Goal: Information Seeking & Learning: Learn about a topic

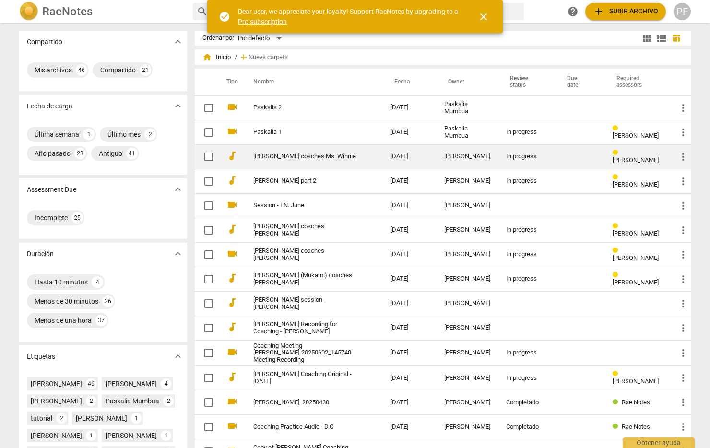
click at [313, 155] on link "[PERSON_NAME] coaches Ms. Winnie" at bounding box center [304, 156] width 103 height 7
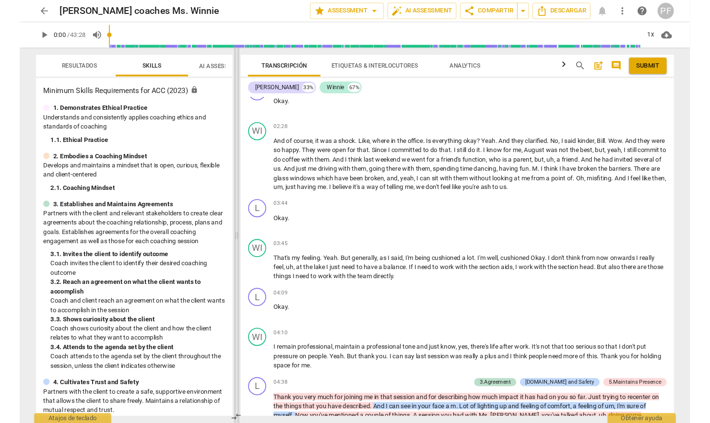
scroll to position [612, 0]
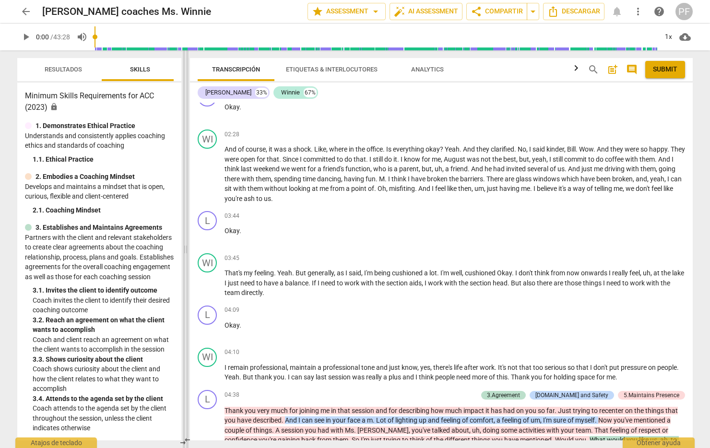
drag, startPoint x: 356, startPoint y: 250, endPoint x: 186, endPoint y: 246, distance: 169.9
click at [186, 246] on span at bounding box center [186, 249] width 6 height 398
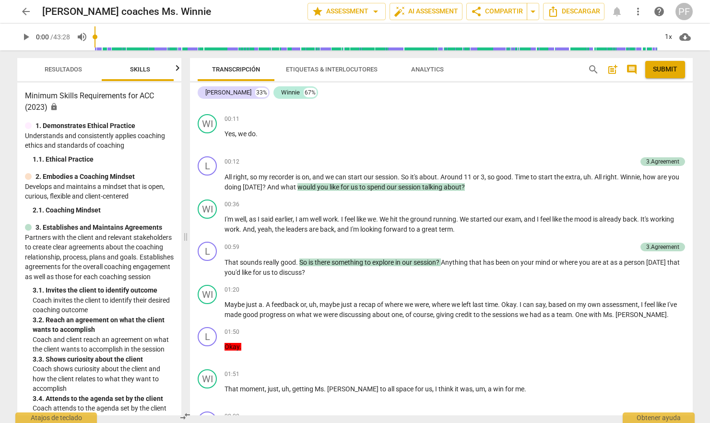
scroll to position [0, 0]
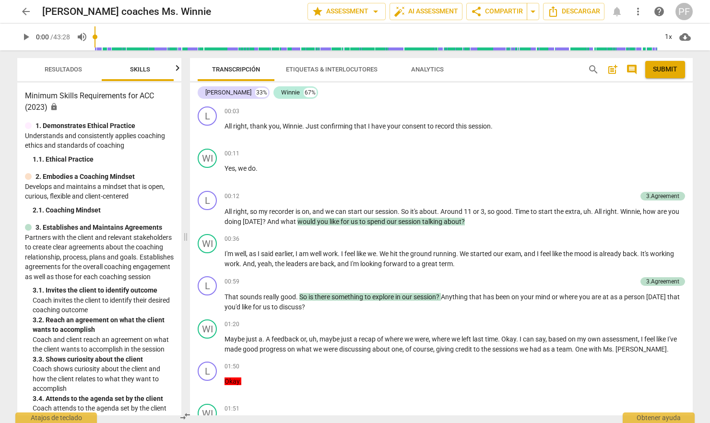
click at [434, 67] on span "Analytics" at bounding box center [427, 69] width 33 height 7
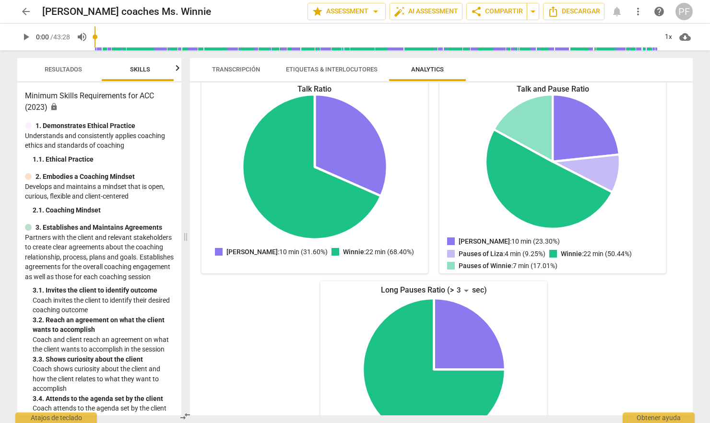
scroll to position [166, 0]
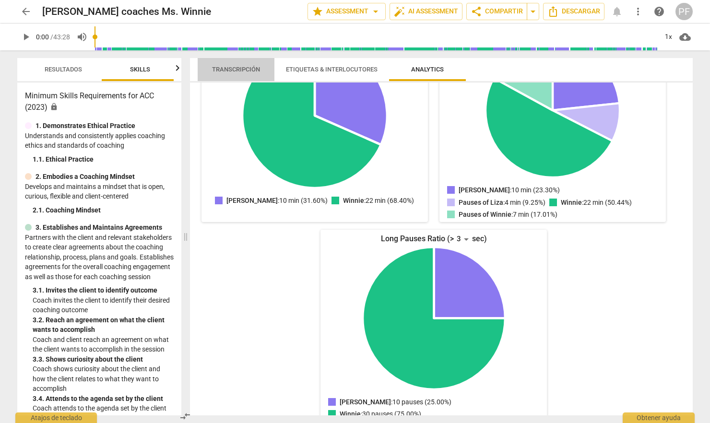
click at [245, 68] on span "Transcripción" at bounding box center [236, 69] width 48 height 7
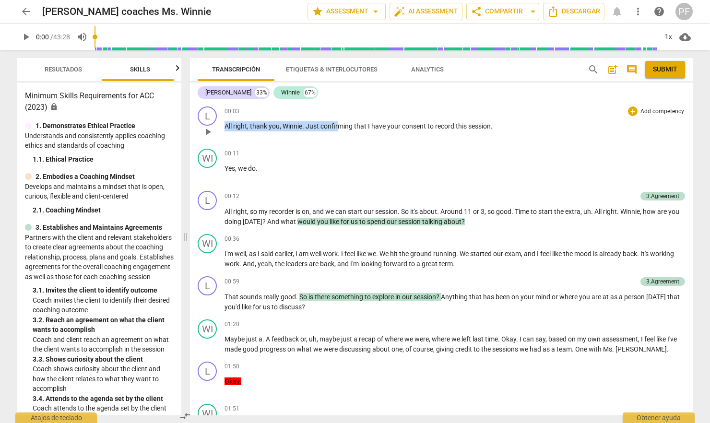
scroll to position [0, 0]
drag, startPoint x: 225, startPoint y: 110, endPoint x: 532, endPoint y: 131, distance: 307.8
click at [532, 131] on p "All right , thank you , [PERSON_NAME] . Just confirming that I have your consen…" at bounding box center [455, 126] width 461 height 10
click at [380, 158] on div "00:11 + Add competency keyboard_arrow_right Yes , we do ." at bounding box center [455, 166] width 461 height 35
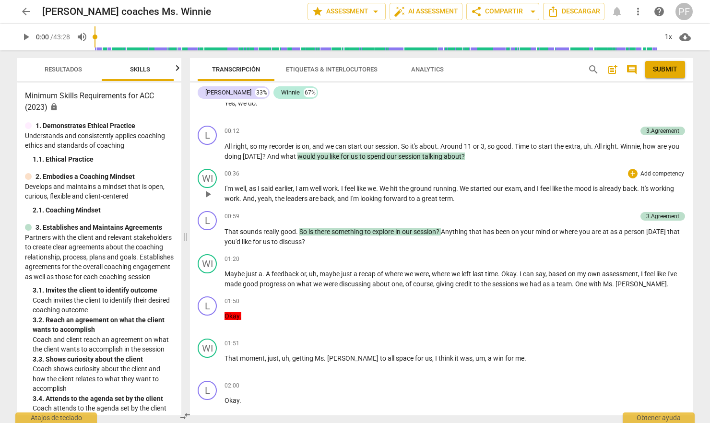
scroll to position [69, 0]
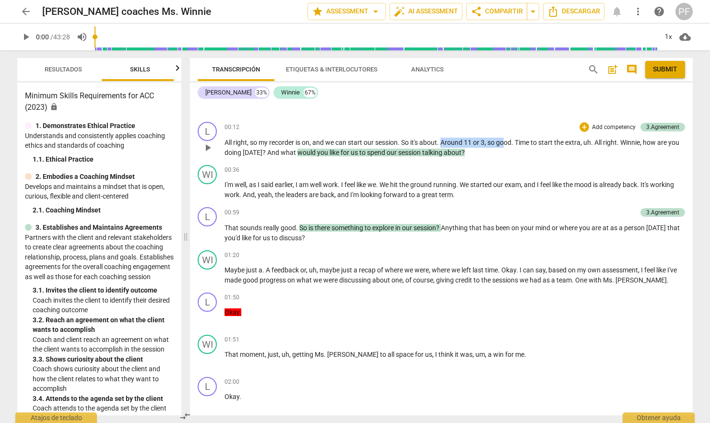
drag, startPoint x: 442, startPoint y: 142, endPoint x: 495, endPoint y: 143, distance: 52.3
click at [507, 142] on p "All right , so my recorder is on , and we can start our session . So it's about…" at bounding box center [455, 148] width 461 height 20
click at [499, 161] on div "WI play_arrow pause 00:36 + Add competency keyboard_arrow_right I'm well , as I…" at bounding box center [441, 182] width 503 height 42
click at [495, 151] on p "All right , so my recorder is on , and we can start our session . So it's about…" at bounding box center [455, 148] width 461 height 20
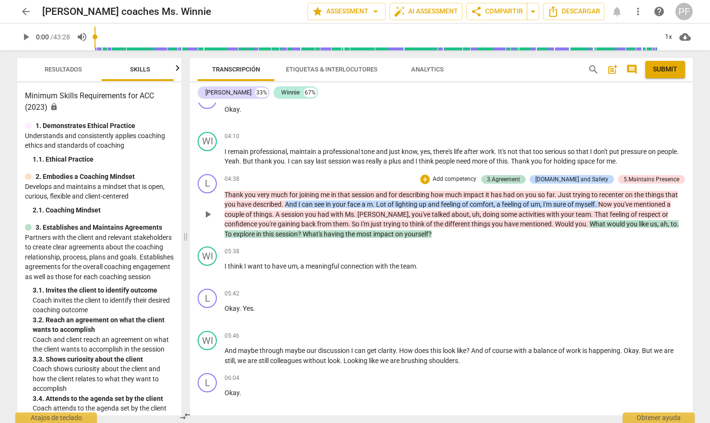
scroll to position [830, 0]
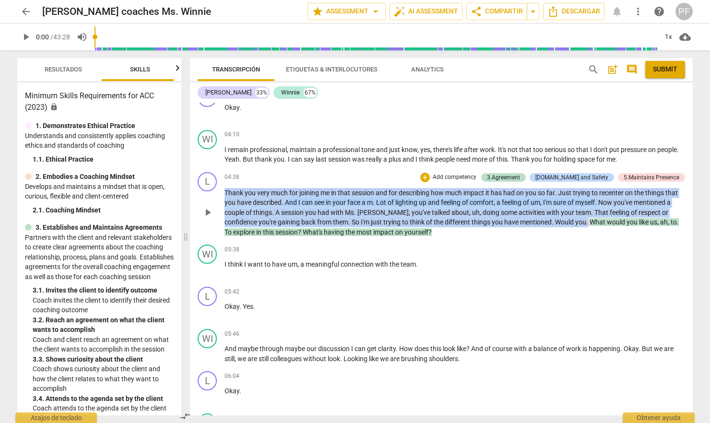
drag, startPoint x: 556, startPoint y: 214, endPoint x: 226, endPoint y: 189, distance: 331.1
click at [226, 189] on p "Thank you very much for joining me in that session and for describing how much …" at bounding box center [455, 212] width 461 height 49
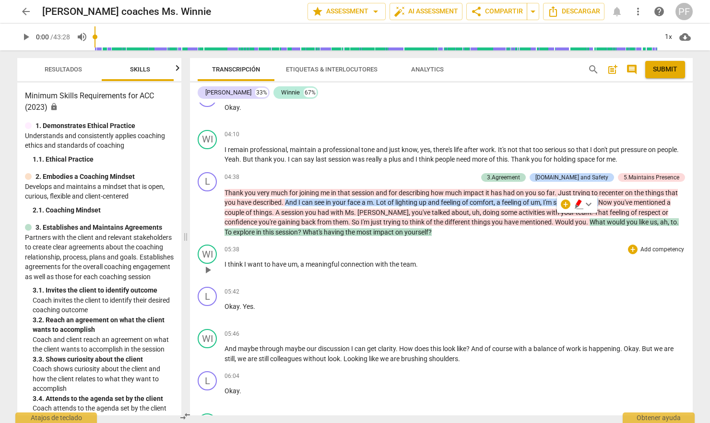
click at [533, 273] on div "05:38 + Add competency keyboard_arrow_right I think I want to have um , a meani…" at bounding box center [455, 262] width 461 height 35
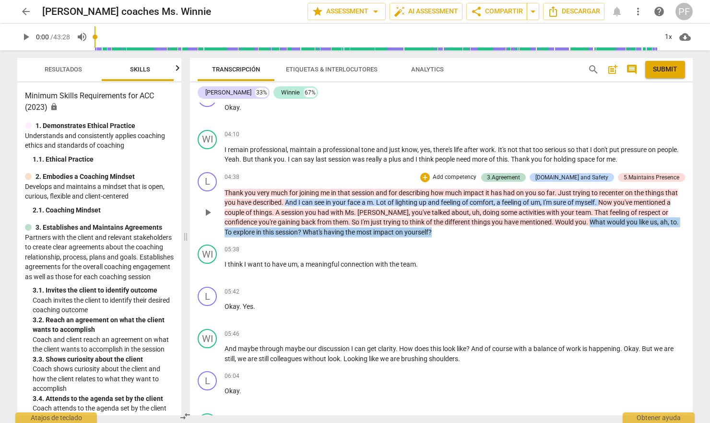
drag, startPoint x: 559, startPoint y: 215, endPoint x: 559, endPoint y: 225, distance: 10.6
click at [559, 225] on p "Thank you very much for joining me in that session and for describing how much …" at bounding box center [455, 212] width 461 height 49
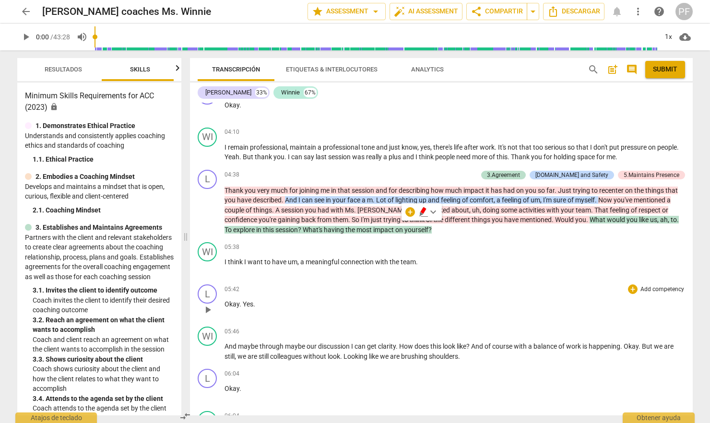
click at [471, 281] on div "L play_arrow pause 05:42 + Add competency keyboard_arrow_right Okay . Yes ." at bounding box center [441, 302] width 503 height 42
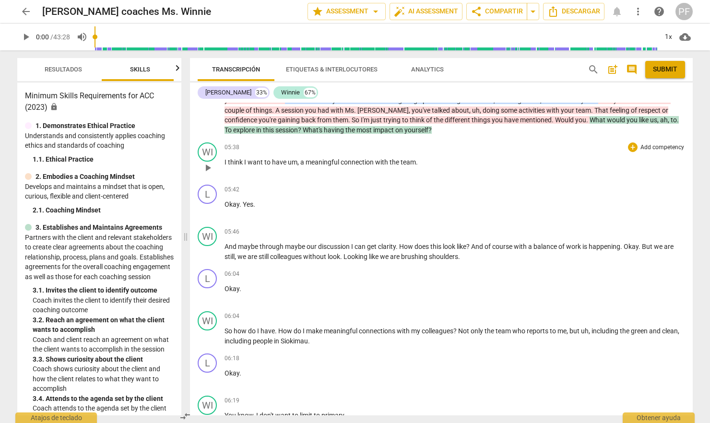
scroll to position [936, 0]
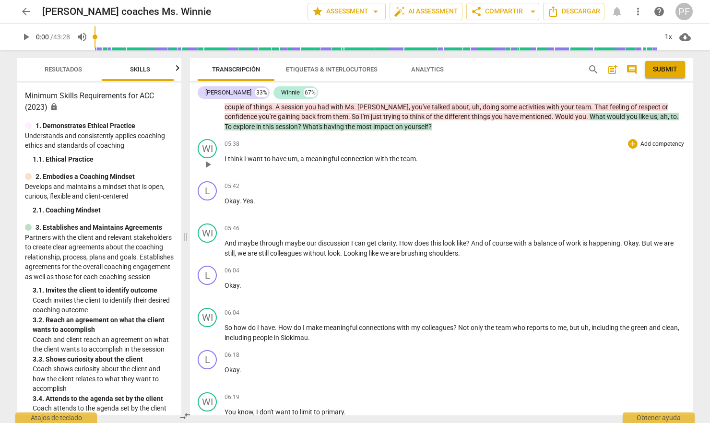
click at [322, 155] on span "meaningful" at bounding box center [323, 159] width 35 height 8
click at [208, 161] on span "pause" at bounding box center [208, 165] width 12 height 12
type input "345"
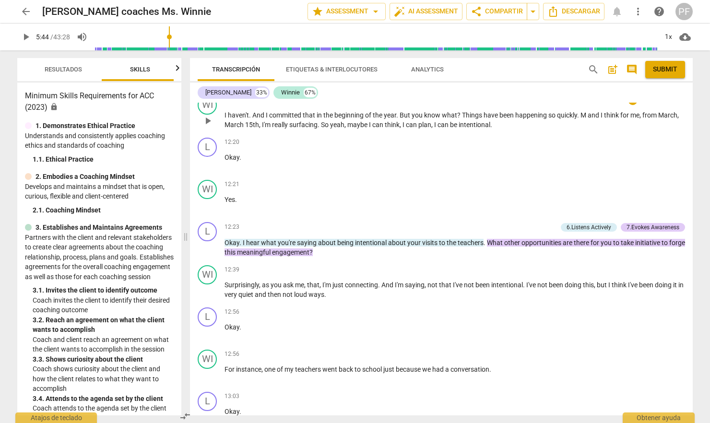
scroll to position [2512, 0]
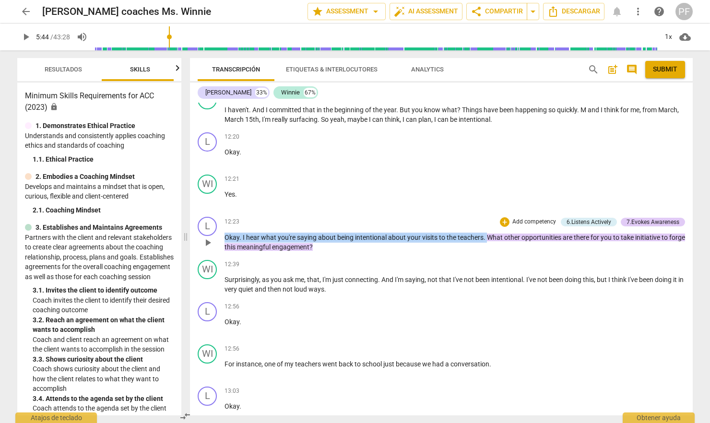
drag, startPoint x: 485, startPoint y: 222, endPoint x: 241, endPoint y: 232, distance: 244.5
click at [221, 226] on div "L play_arrow pause 12:23 + Add competency 6.Listens Actively 7.Evokes Awareness…" at bounding box center [441, 234] width 503 height 43
click at [508, 260] on div "12:39 + Add competency keyboard_arrow_right" at bounding box center [455, 265] width 461 height 10
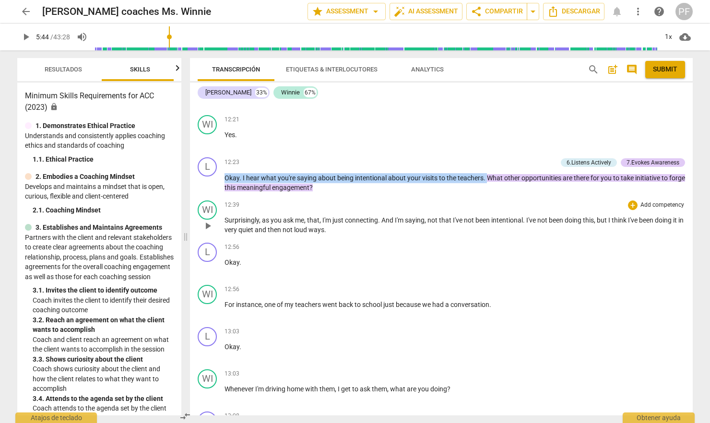
scroll to position [2570, 0]
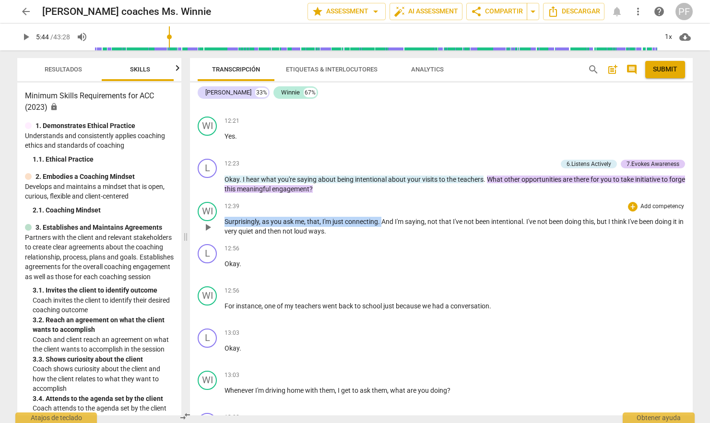
drag, startPoint x: 225, startPoint y: 206, endPoint x: 382, endPoint y: 206, distance: 157.4
click at [382, 217] on p "Surprisingly , as you ask me , that , I'm just connecting . And I'm saying , no…" at bounding box center [455, 227] width 461 height 20
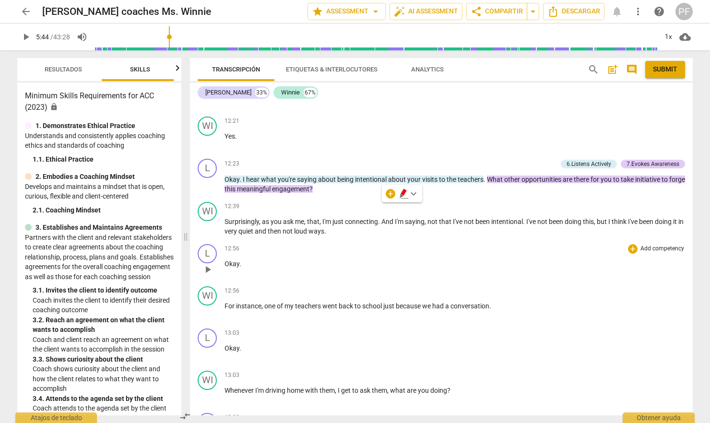
click at [561, 255] on div "12:56 + Add competency keyboard_arrow_right Okay ." at bounding box center [455, 261] width 461 height 35
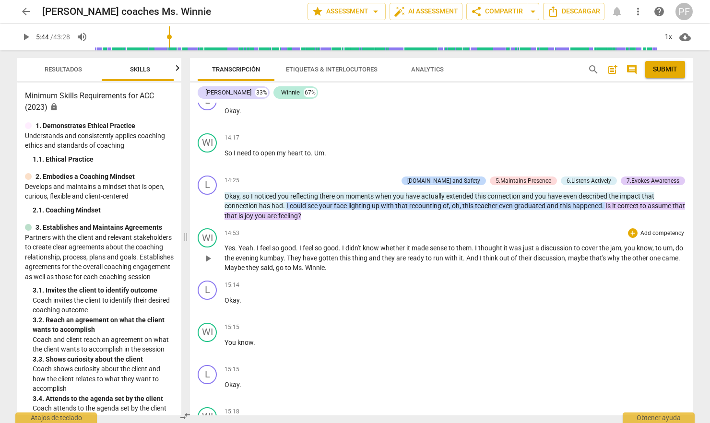
scroll to position [3261, 0]
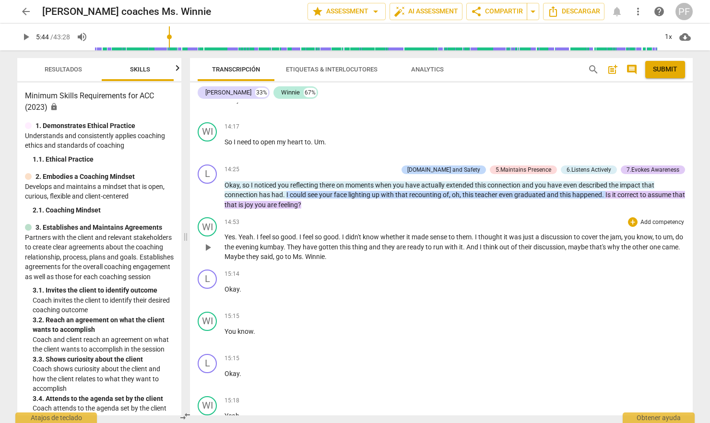
click at [411, 214] on div "WI play_arrow pause 14:53 + Add competency keyboard_arrow_right Yes . Yeah . I …" at bounding box center [441, 240] width 503 height 52
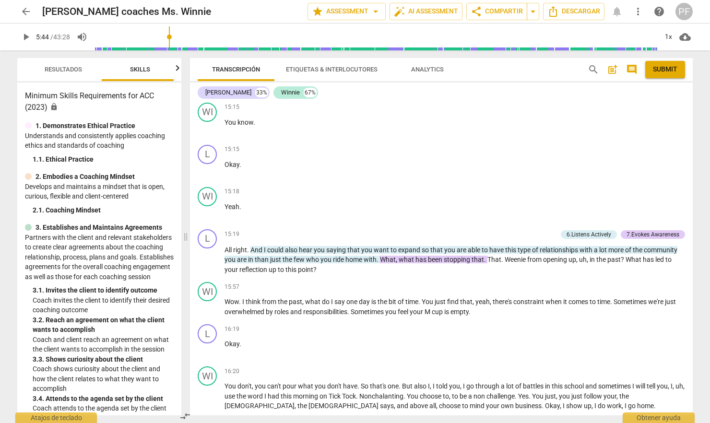
scroll to position [3471, 0]
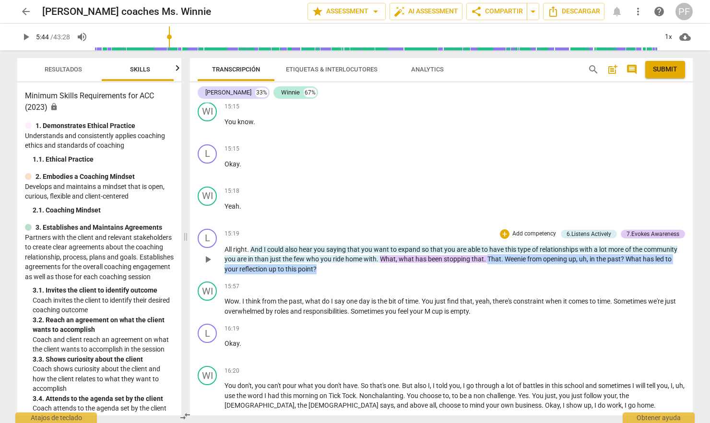
drag, startPoint x: 488, startPoint y: 238, endPoint x: 488, endPoint y: 245, distance: 7.7
click at [488, 245] on p "All right . And I could also hear you saying that you want to expand so that yo…" at bounding box center [455, 260] width 461 height 30
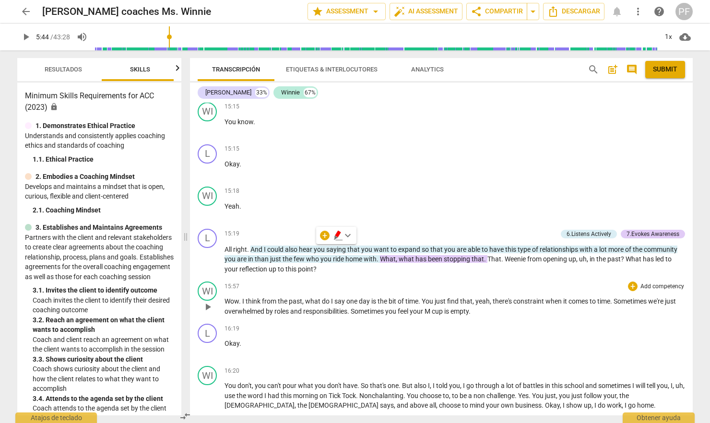
click at [455, 278] on div "WI play_arrow pause 15:57 + Add competency keyboard_arrow_right Wow . I think f…" at bounding box center [441, 299] width 503 height 42
drag, startPoint x: 486, startPoint y: 239, endPoint x: 395, endPoint y: 246, distance: 91.4
click at [383, 245] on p "All right . And I could also hear you saying that you want to expand so that yo…" at bounding box center [455, 260] width 461 height 30
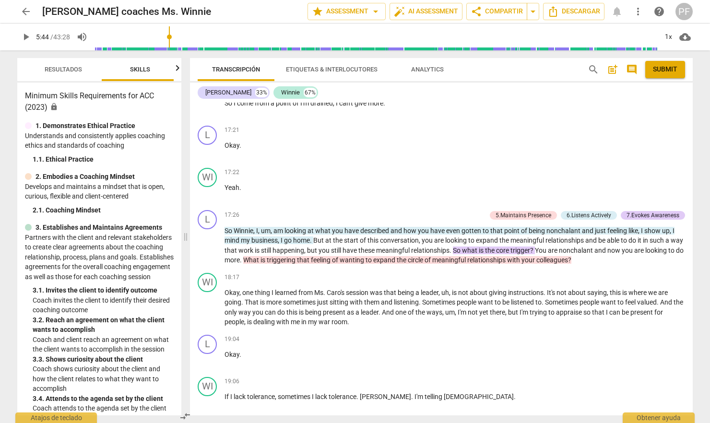
scroll to position [3939, 0]
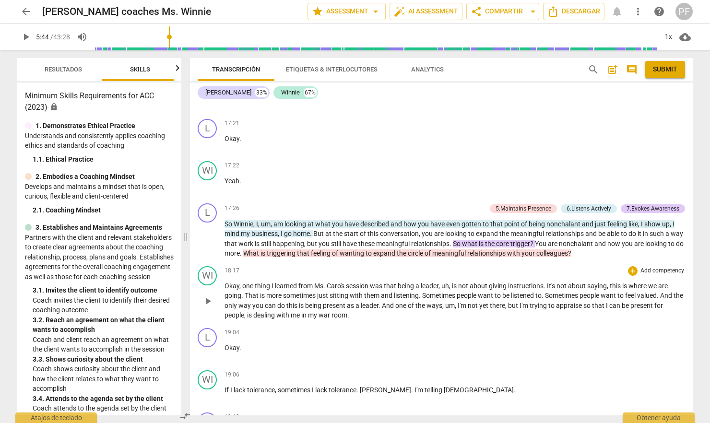
click at [607, 266] on div "18:17 + Add competency keyboard_arrow_right" at bounding box center [455, 271] width 461 height 10
drag, startPoint x: 551, startPoint y: 217, endPoint x: 466, endPoint y: 220, distance: 84.5
click at [466, 220] on p "So Winnie , I , um , am looking at what you have described and how you have eve…" at bounding box center [455, 238] width 461 height 39
click at [597, 263] on div "WI play_arrow pause 18:17 + Add competency keyboard_arrow_right Okay , one thin…" at bounding box center [441, 294] width 503 height 62
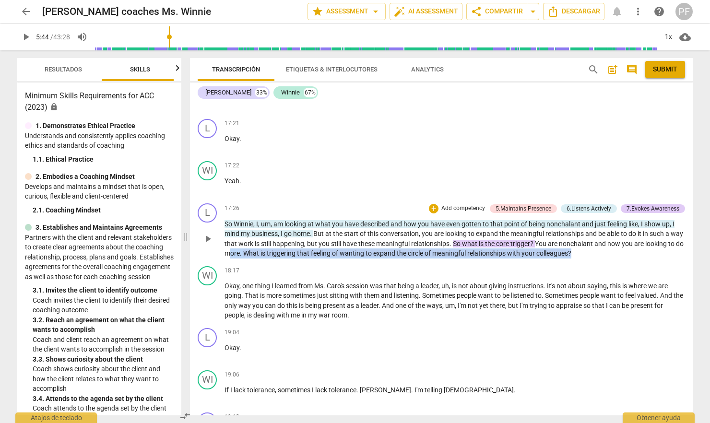
drag, startPoint x: 604, startPoint y: 229, endPoint x: 247, endPoint y: 228, distance: 357.1
click at [247, 228] on p "So Winnie , I , um , am looking at what you have described and how you have eve…" at bounding box center [455, 238] width 461 height 39
click at [602, 266] on div "18:17 + Add competency keyboard_arrow_right" at bounding box center [455, 271] width 461 height 10
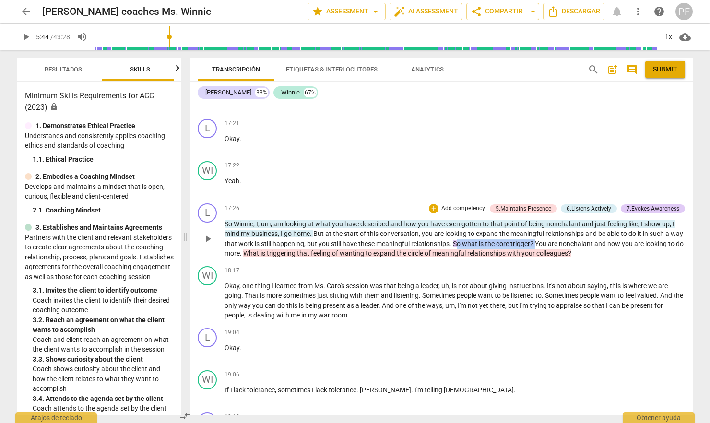
drag, startPoint x: 551, startPoint y: 220, endPoint x: 470, endPoint y: 221, distance: 80.6
click at [470, 221] on p "So Winnie , I , um , am looking at what you have described and how you have eve…" at bounding box center [455, 238] width 461 height 39
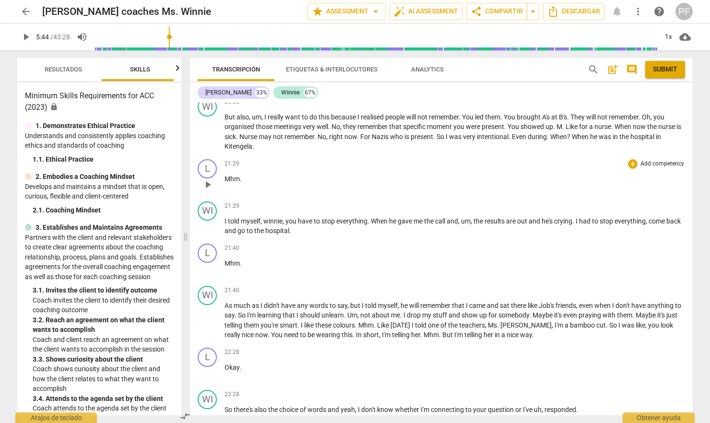
scroll to position [4656, 0]
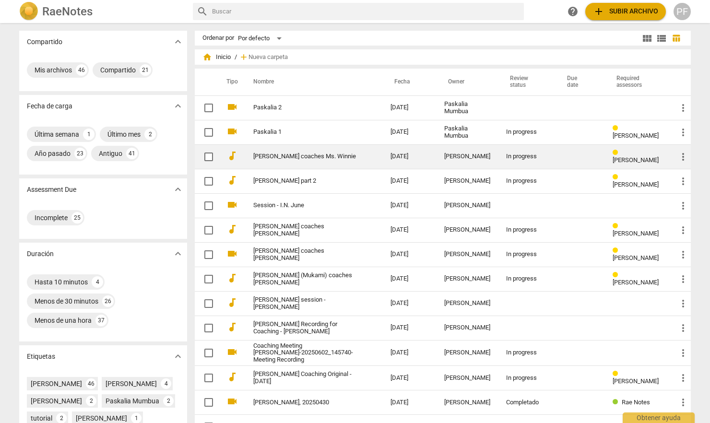
click at [262, 151] on td "[PERSON_NAME] coaches Ms. Winnie" at bounding box center [312, 156] width 141 height 24
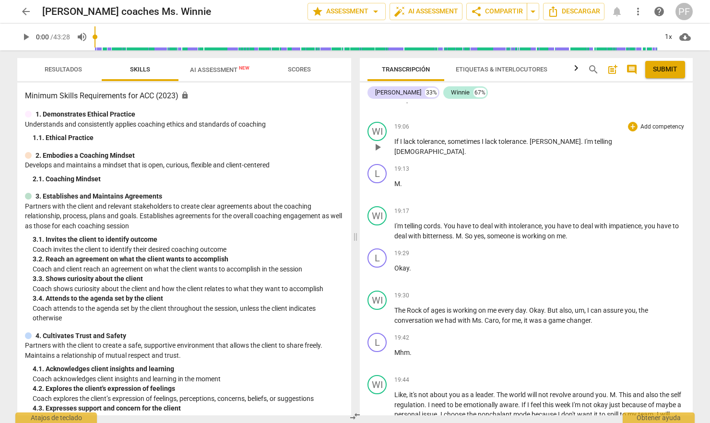
scroll to position [4582, 0]
drag, startPoint x: 403, startPoint y: 141, endPoint x: 482, endPoint y: 144, distance: 79.7
click at [479, 139] on p "If I lack tolerance , sometimes I lack tolerance . Liza . I'm telling [DEMOGRAP…" at bounding box center [539, 146] width 291 height 20
click at [493, 160] on div "L play_arrow pause 19:13 + Add competency keyboard_arrow_right M ." at bounding box center [526, 181] width 333 height 42
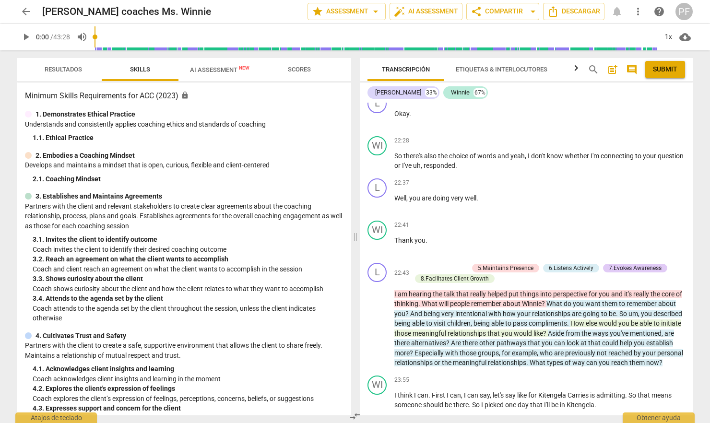
scroll to position [5352, 0]
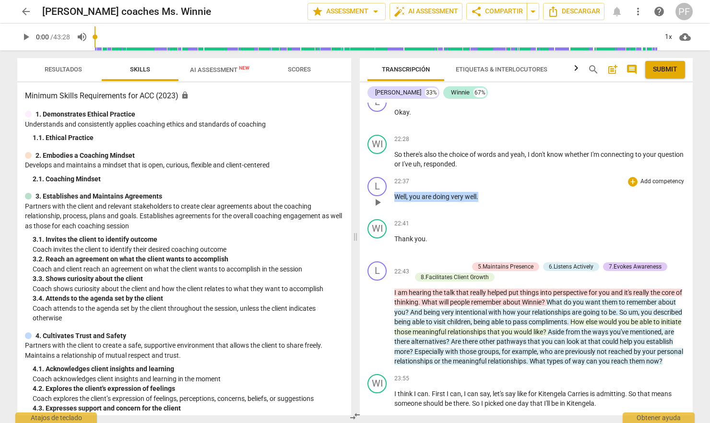
drag, startPoint x: 488, startPoint y: 191, endPoint x: 391, endPoint y: 193, distance: 97.0
click at [391, 193] on div "L play_arrow pause 22:37 + Add competency keyboard_arrow_right Well , you are d…" at bounding box center [526, 194] width 333 height 42
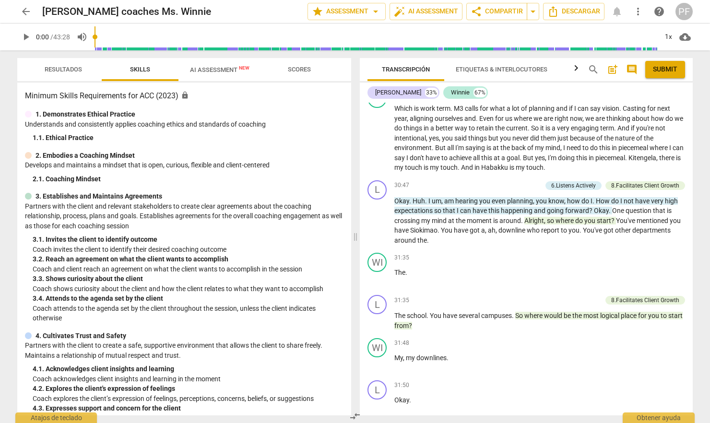
scroll to position [7096, 0]
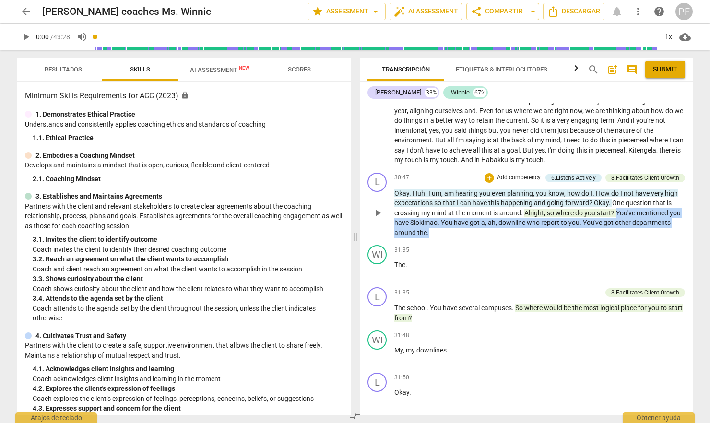
drag, startPoint x: 619, startPoint y: 200, endPoint x: 622, endPoint y: 214, distance: 14.4
click at [622, 214] on p "Okay . Huh . I um , am hearing you even planning , you know , how do I . How do…" at bounding box center [539, 213] width 291 height 49
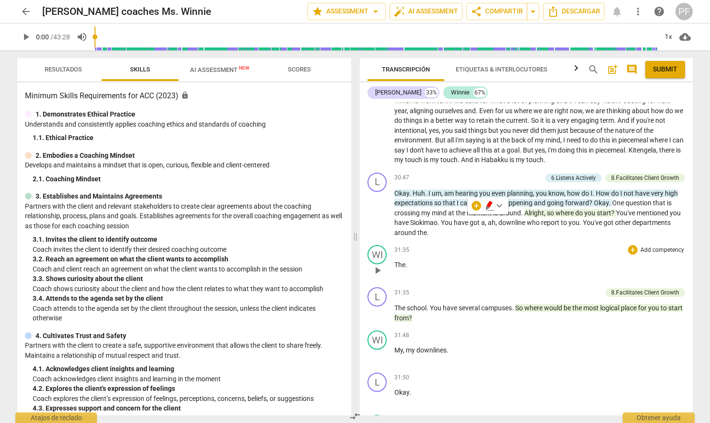
click at [470, 260] on p "The ." at bounding box center [539, 265] width 291 height 10
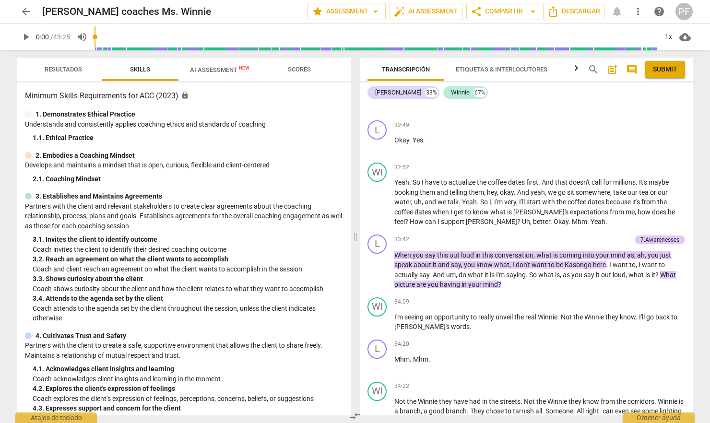
scroll to position [7857, 0]
drag, startPoint x: 536, startPoint y: 234, endPoint x: 394, endPoint y: 232, distance: 141.1
click at [394, 250] on p "When you say this out loud in this conversation , what is coming into your mind…" at bounding box center [539, 269] width 291 height 39
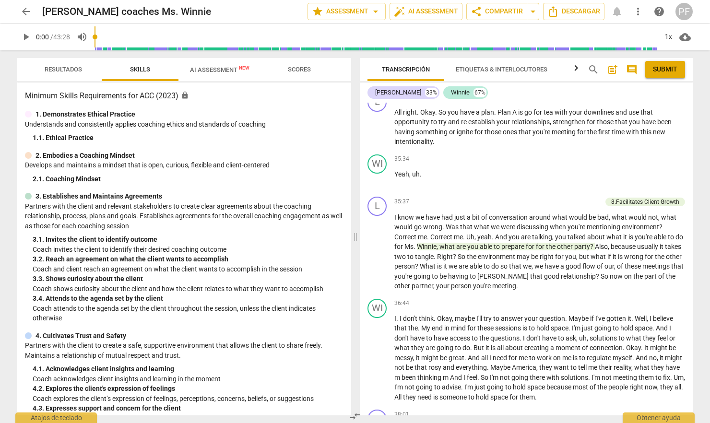
scroll to position [8212, 0]
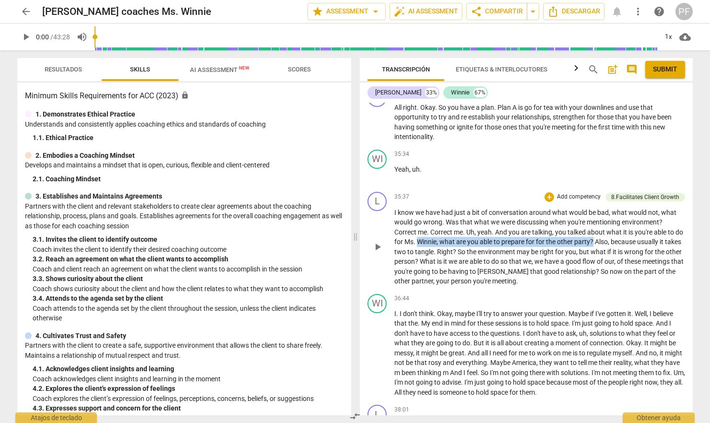
drag, startPoint x: 603, startPoint y: 230, endPoint x: 429, endPoint y: 233, distance: 174.2
click at [429, 233] on p "I know we have had just a bit of conversation around what would be bad , what w…" at bounding box center [539, 247] width 291 height 79
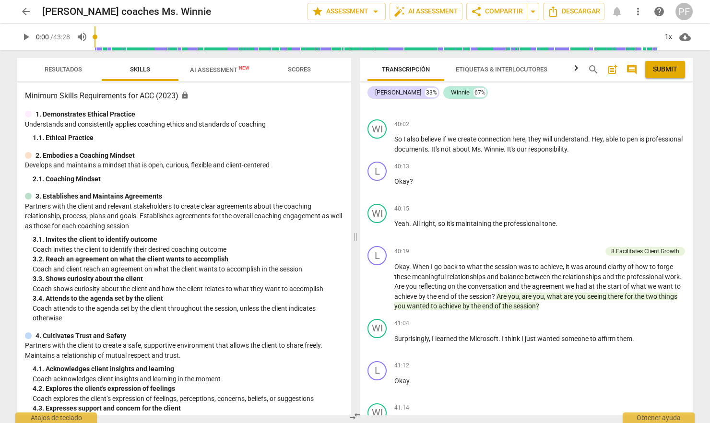
scroll to position [9038, 0]
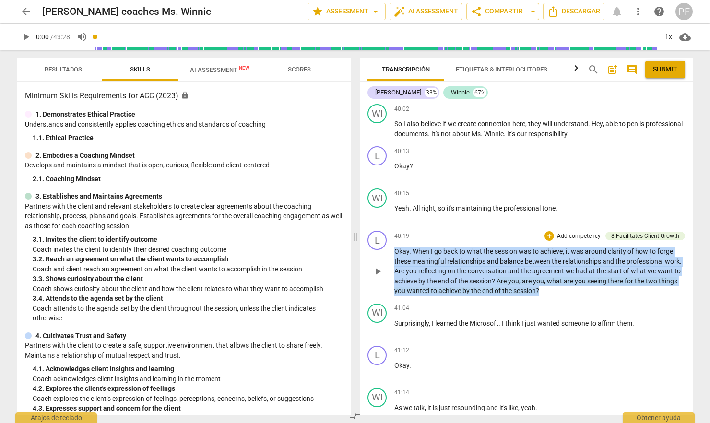
drag, startPoint x: 394, startPoint y: 230, endPoint x: 599, endPoint y: 267, distance: 208.1
click at [599, 267] on p "Okay . When I go back to what the session was to achieve , it was around clarit…" at bounding box center [539, 271] width 291 height 49
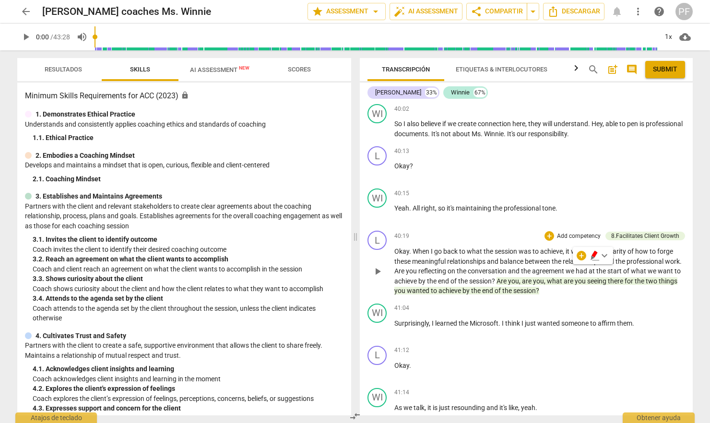
click at [449, 227] on div "L play_arrow pause 40:19 + Add competency 8.Facilitates Client Growth keyboard_…" at bounding box center [526, 263] width 333 height 73
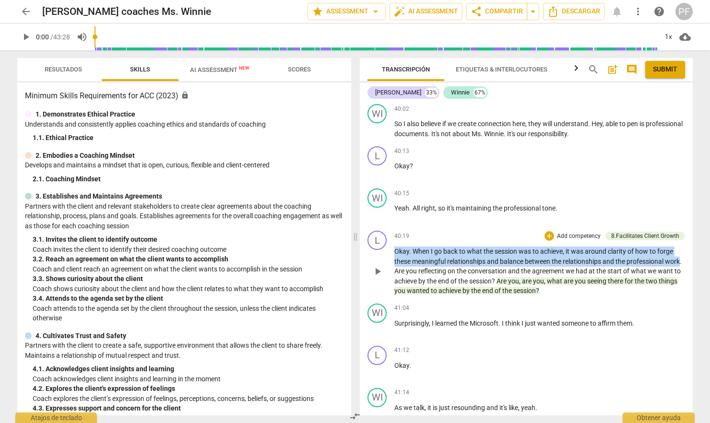
drag, startPoint x: 409, startPoint y: 250, endPoint x: 393, endPoint y: 233, distance: 23.4
click at [393, 233] on div "L play_arrow pause 40:19 + Add competency 8.Facilitates Client Growth keyboard_…" at bounding box center [526, 263] width 333 height 73
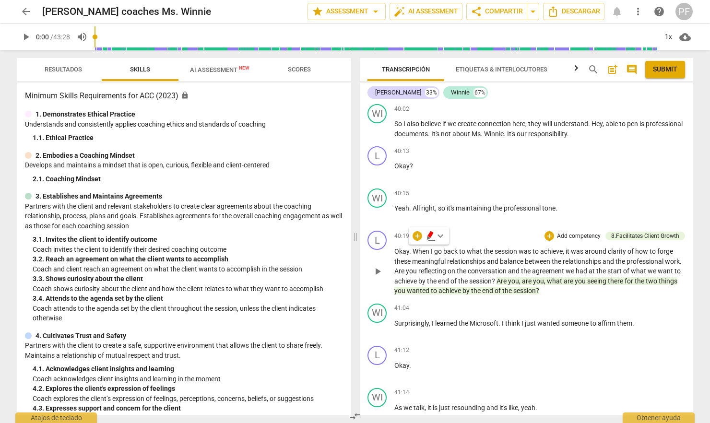
click at [591, 272] on p "Okay . When I go back to what the session was to achieve , it was around clarit…" at bounding box center [539, 271] width 291 height 49
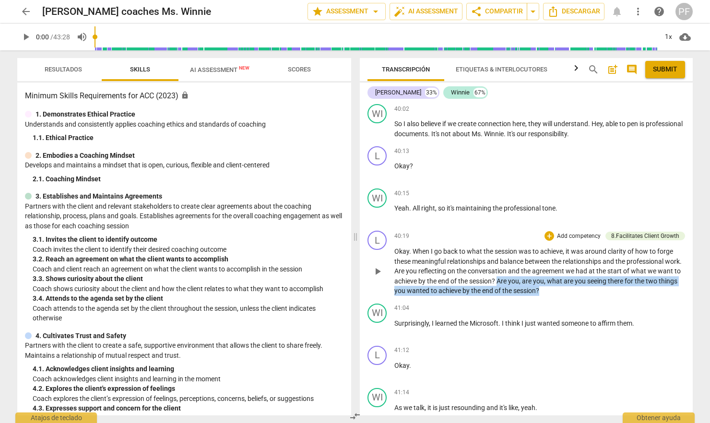
drag, startPoint x: 584, startPoint y: 270, endPoint x: 523, endPoint y: 262, distance: 61.6
click at [523, 262] on p "Okay . When I go back to what the session was to achieve , it was around clarit…" at bounding box center [539, 271] width 291 height 49
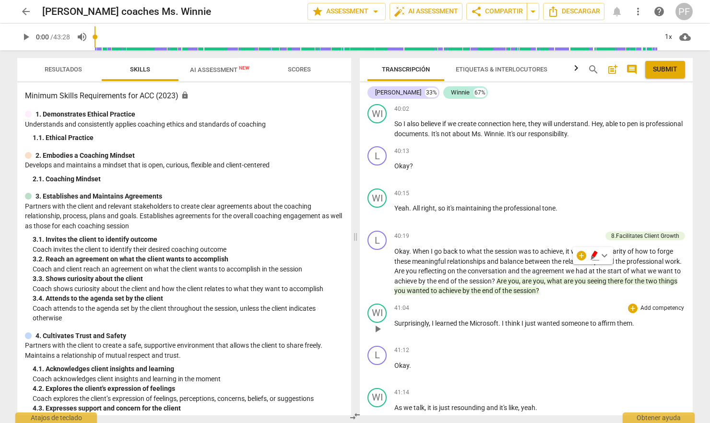
click at [647, 319] on p "Surprisingly , I learned the Microsoft . I think I just wanted someone to affir…" at bounding box center [539, 324] width 291 height 10
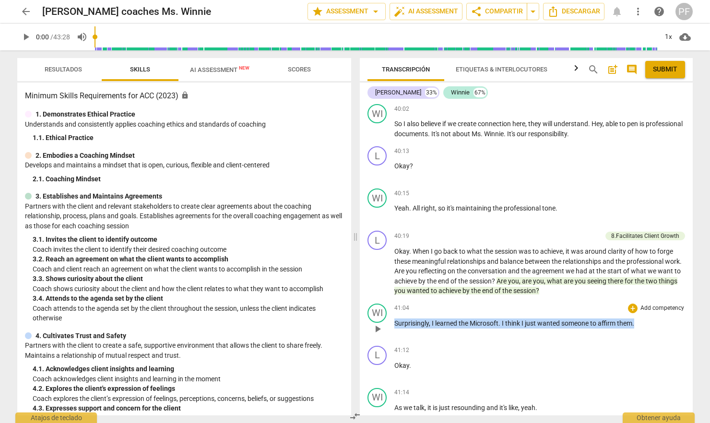
drag, startPoint x: 647, startPoint y: 301, endPoint x: 418, endPoint y: 300, distance: 228.4
click at [386, 303] on div "WI play_arrow pause 41:04 + Add competency keyboard_arrow_right Surprisingly , …" at bounding box center [526, 321] width 333 height 42
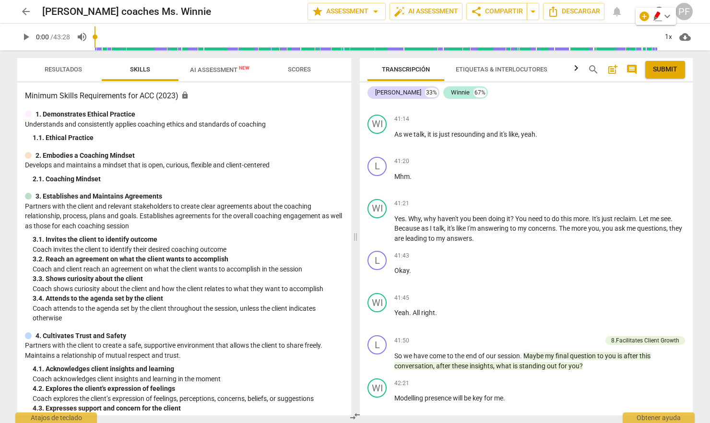
scroll to position [9318, 0]
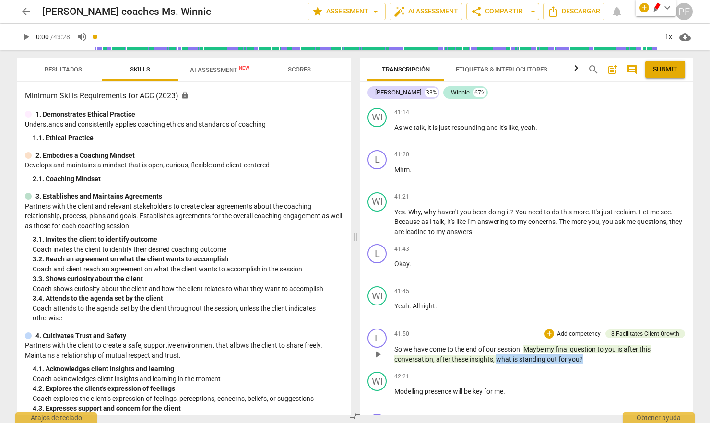
drag, startPoint x: 590, startPoint y: 335, endPoint x: 497, endPoint y: 334, distance: 93.1
click at [497, 345] on p "So we have come to the end of our session . Maybe my final question to you is a…" at bounding box center [539, 355] width 291 height 20
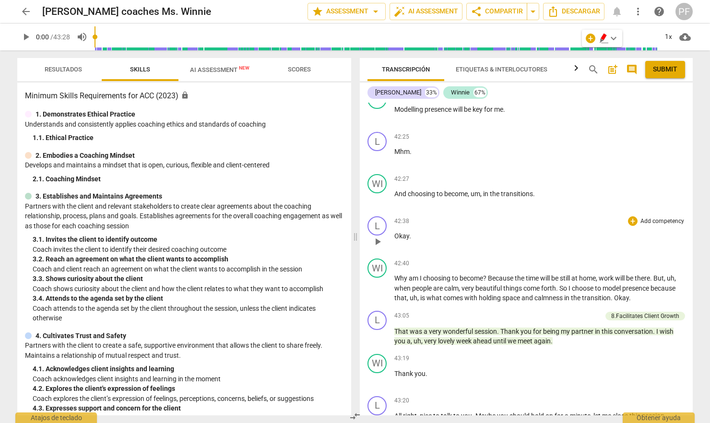
scroll to position [9601, 0]
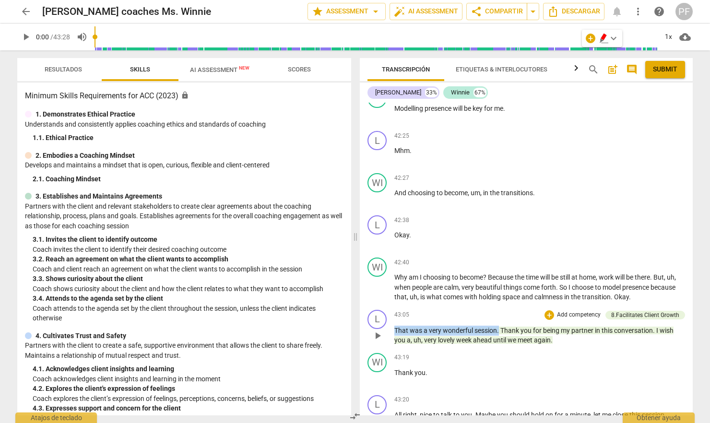
drag, startPoint x: 499, startPoint y: 301, endPoint x: 393, endPoint y: 299, distance: 105.6
click at [393, 306] on div "L play_arrow pause 43:05 + Add competency 8.Facilitates Client Growth keyboard_…" at bounding box center [526, 327] width 333 height 43
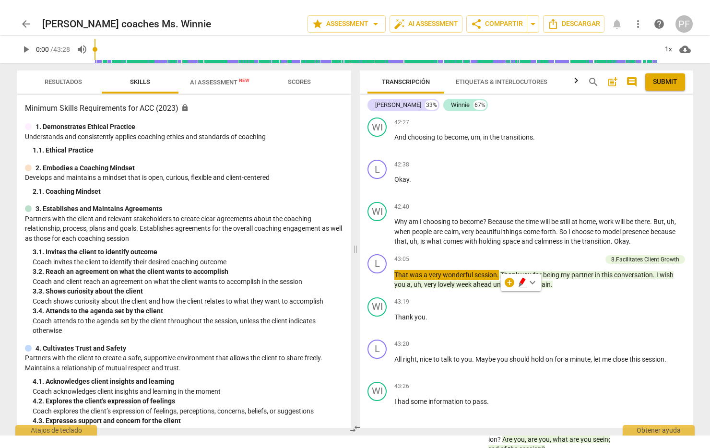
scroll to position [9669, 0]
